Goal: Find specific page/section: Find specific page/section

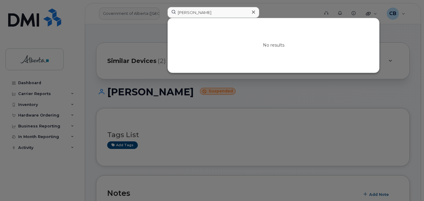
type input "[PERSON_NAME]"
click at [254, 11] on icon at bounding box center [253, 12] width 3 height 5
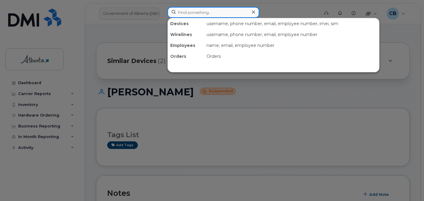
click at [194, 12] on input at bounding box center [214, 12] width 92 height 11
paste input "5879837400"
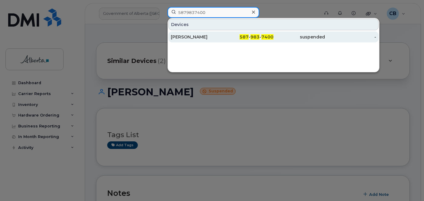
type input "5879837400"
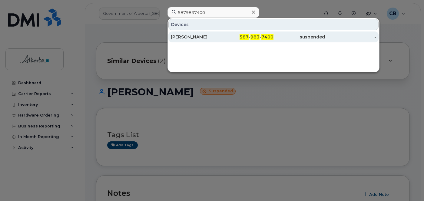
click at [204, 37] on div "[PERSON_NAME]" at bounding box center [197, 37] width 52 height 6
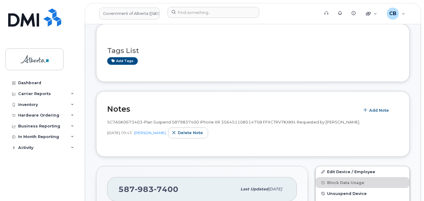
scroll to position [81, 0]
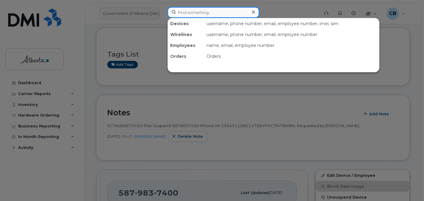
click at [187, 13] on input at bounding box center [214, 12] width 92 height 11
paste input "Roy Gool"
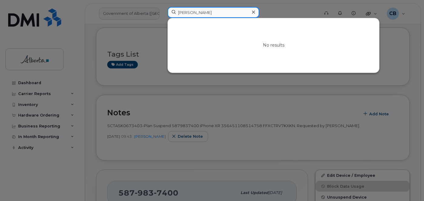
click at [183, 12] on input "Roy Gool" at bounding box center [214, 12] width 92 height 11
paste input "Sereita Balkissoon"
click at [179, 12] on input "Sereita Balkissoon" at bounding box center [214, 12] width 92 height 11
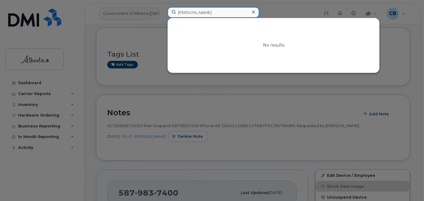
click at [179, 12] on input "Sereita Balkissoon" at bounding box center [214, 12] width 92 height 11
paste input "Jemimah Makanju"
type input "Jemimah Makanju"
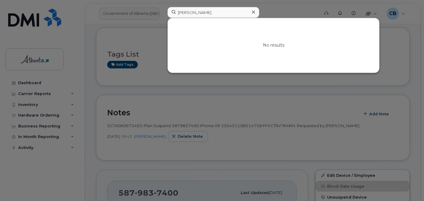
click at [255, 10] on icon at bounding box center [253, 12] width 3 height 5
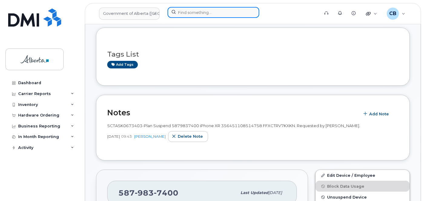
click at [185, 14] on input at bounding box center [214, 12] width 92 height 11
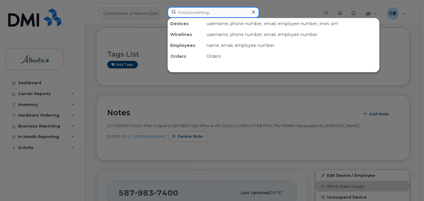
paste input "4034639378"
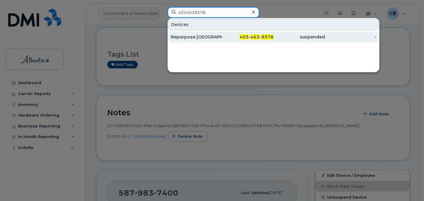
type input "4034639378"
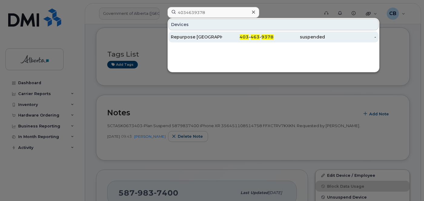
click at [186, 38] on div "Repurpose Calgary" at bounding box center [197, 37] width 52 height 6
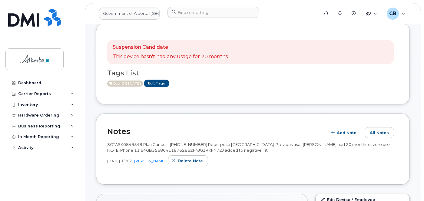
scroll to position [137, 0]
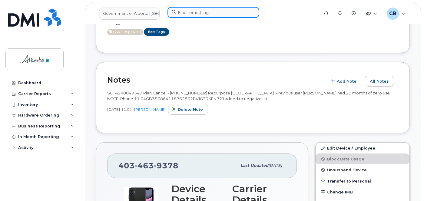
click at [184, 15] on input at bounding box center [214, 12] width 92 height 11
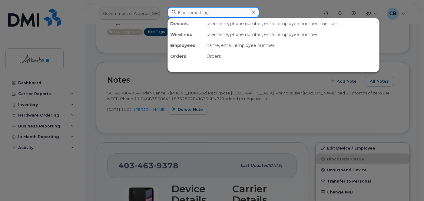
paste input "4034620358"
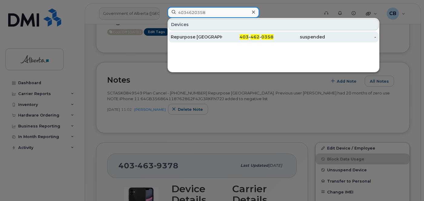
type input "4034620358"
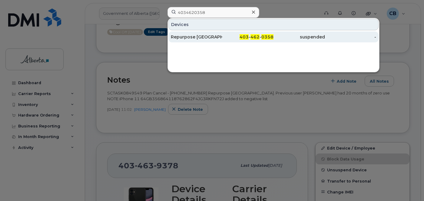
click at [190, 35] on div "Repurpose [GEOGRAPHIC_DATA]" at bounding box center [197, 37] width 52 height 6
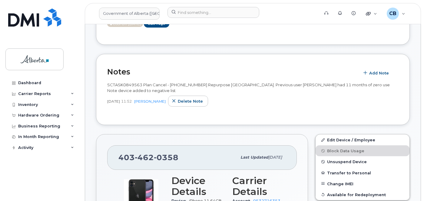
scroll to position [142, 0]
